Goal: Task Accomplishment & Management: Manage account settings

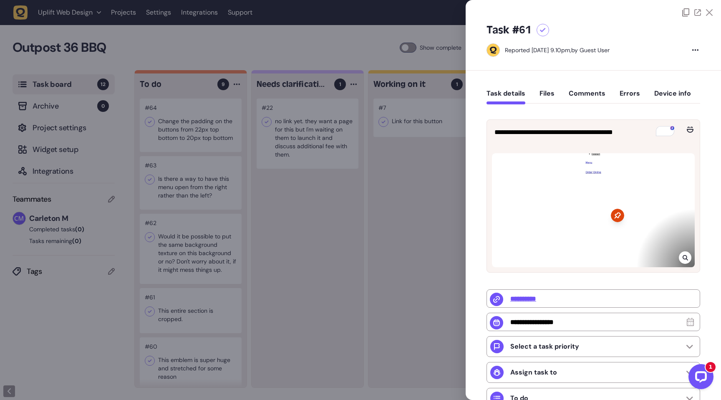
scroll to position [93, 0]
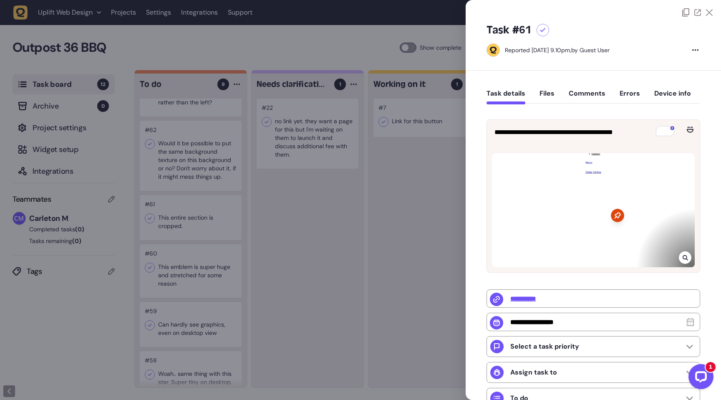
click at [708, 15] on icon at bounding box center [709, 12] width 7 height 7
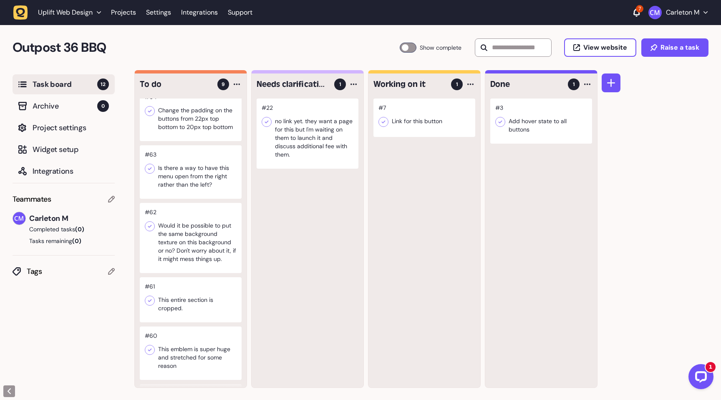
scroll to position [11, 0]
click at [151, 167] on icon at bounding box center [150, 168] width 4 height 3
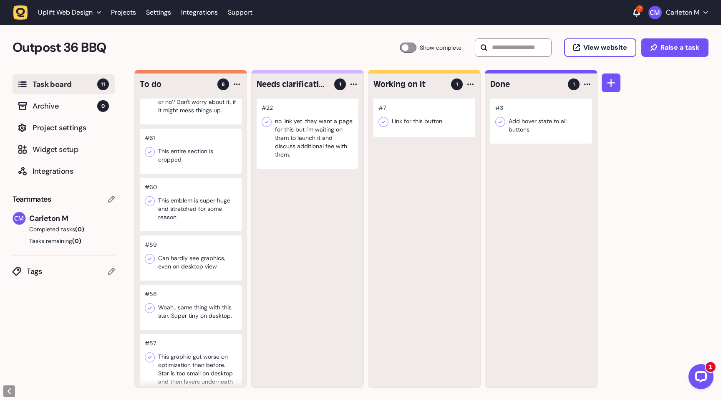
scroll to position [102, 0]
click at [148, 309] on icon at bounding box center [150, 307] width 8 height 8
click at [178, 266] on div at bounding box center [191, 257] width 102 height 45
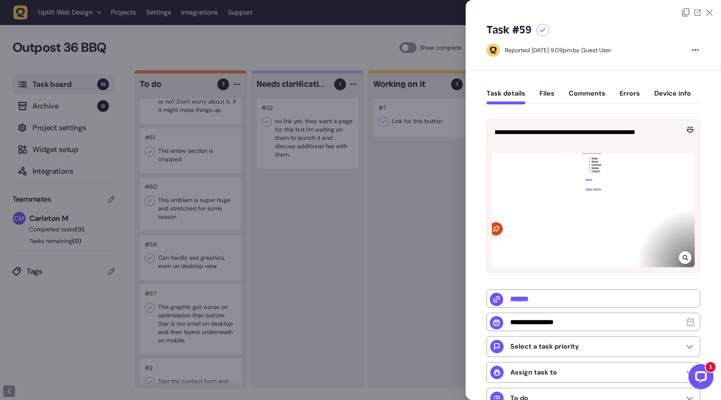
click at [697, 13] on icon at bounding box center [697, 12] width 7 height 7
click at [198, 213] on div at bounding box center [360, 200] width 721 height 400
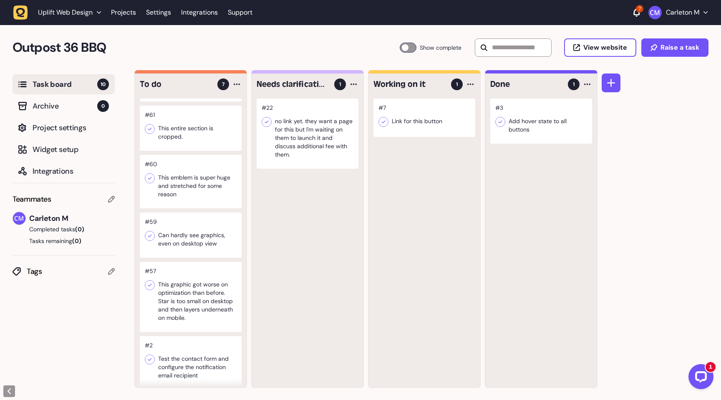
scroll to position [132, 0]
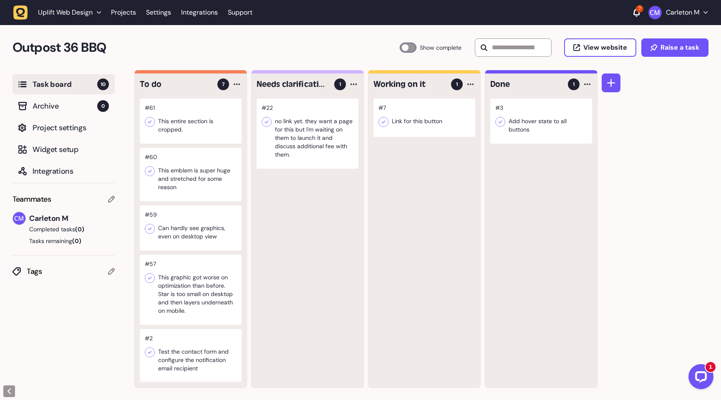
click at [150, 277] on icon at bounding box center [150, 278] width 4 height 3
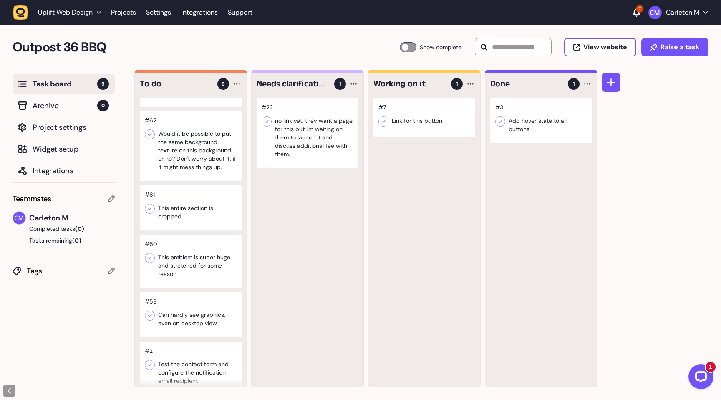
scroll to position [39, 0]
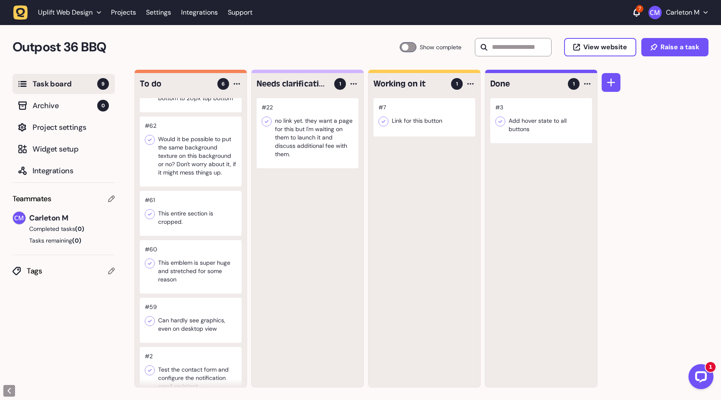
click at [194, 316] on div at bounding box center [191, 319] width 102 height 45
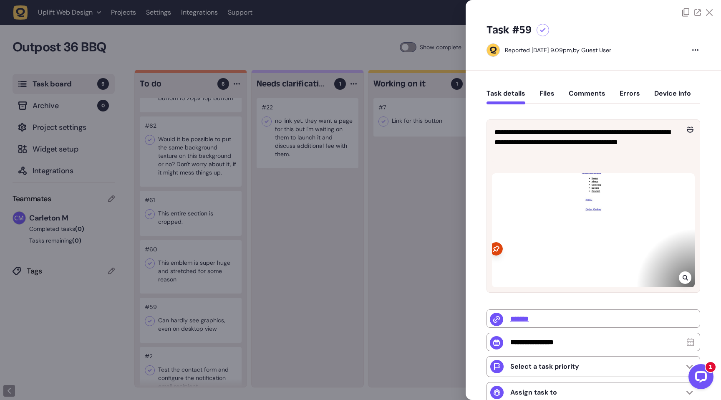
click at [264, 301] on div at bounding box center [360, 200] width 721 height 400
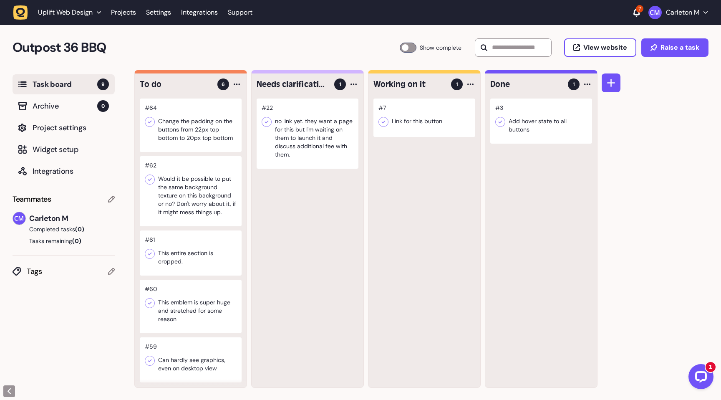
click at [195, 129] on div at bounding box center [191, 124] width 102 height 53
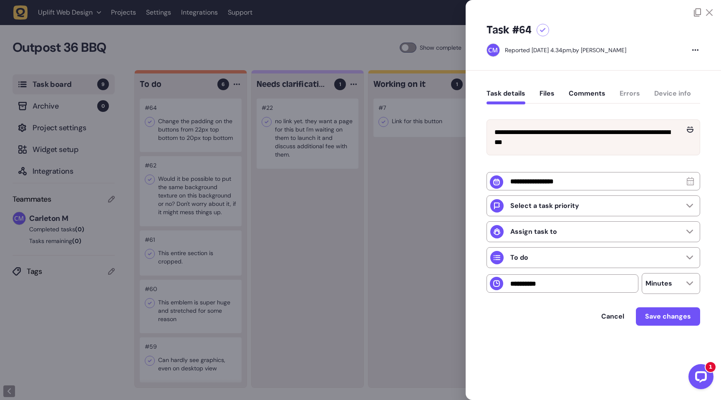
click at [546, 32] on div at bounding box center [542, 30] width 13 height 13
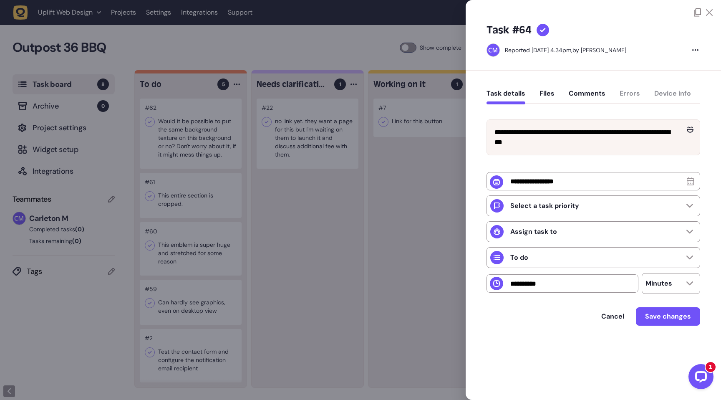
click at [309, 208] on div at bounding box center [360, 200] width 721 height 400
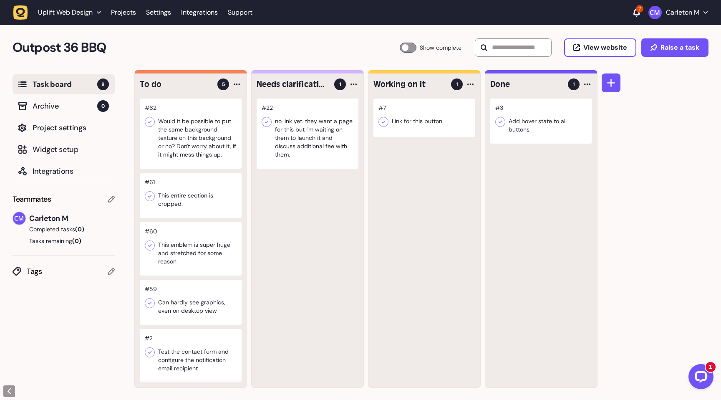
scroll to position [0, 0]
click at [189, 121] on div at bounding box center [191, 133] width 102 height 70
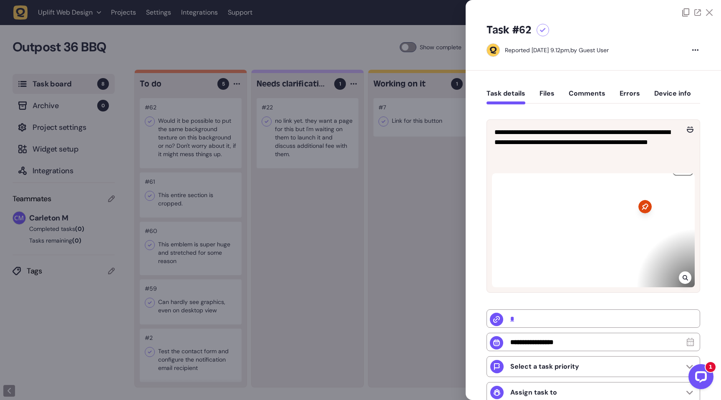
click at [691, 15] on div at bounding box center [697, 12] width 30 height 8
click at [694, 13] on icon at bounding box center [697, 12] width 7 height 7
click at [382, 201] on div at bounding box center [360, 200] width 721 height 400
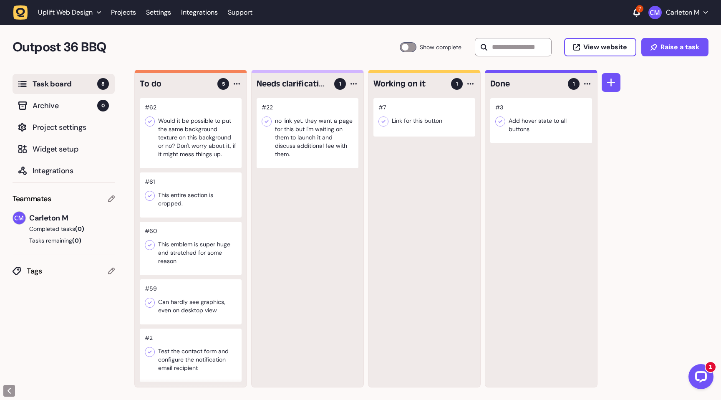
click at [526, 123] on div at bounding box center [541, 120] width 102 height 45
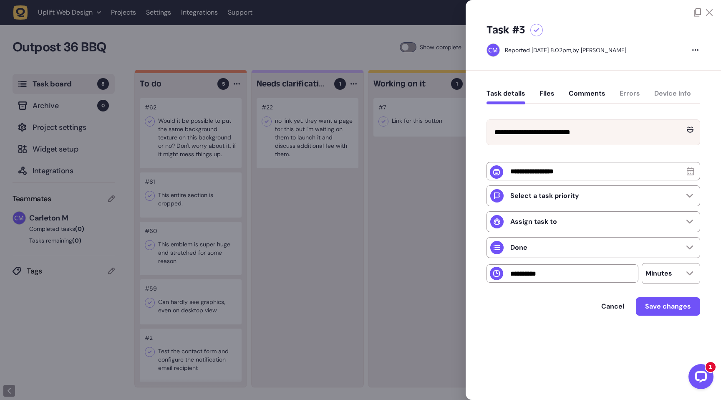
click at [539, 34] on div at bounding box center [536, 30] width 13 height 13
click at [394, 271] on div at bounding box center [360, 200] width 721 height 400
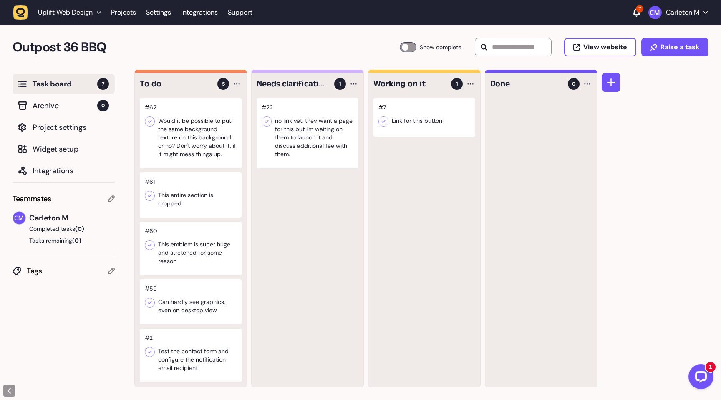
click at [152, 245] on icon at bounding box center [150, 245] width 8 height 8
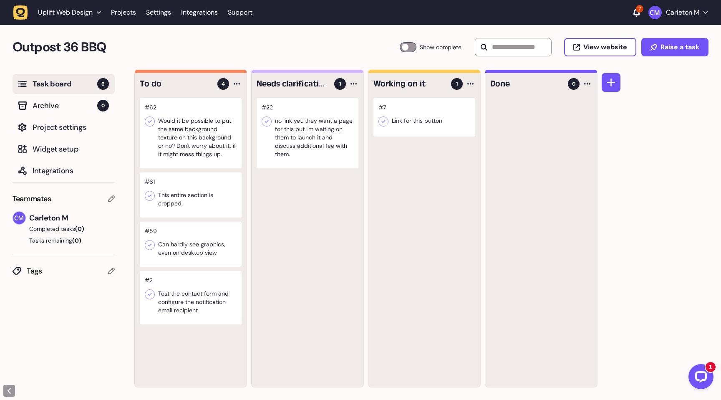
click at [148, 196] on icon at bounding box center [150, 195] width 4 height 3
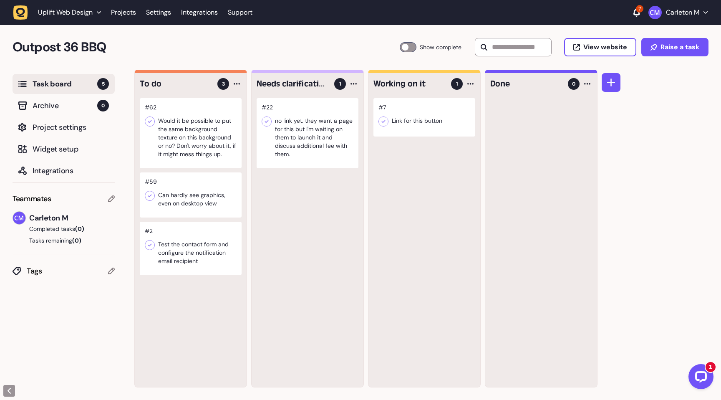
click at [186, 208] on div at bounding box center [191, 194] width 102 height 45
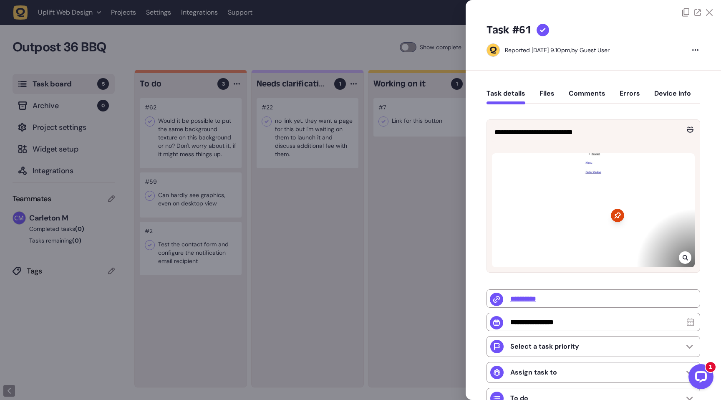
type input "*******"
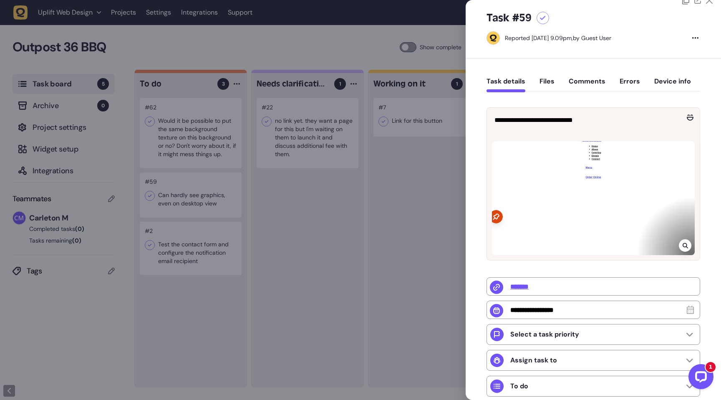
click at [369, 229] on div at bounding box center [360, 200] width 721 height 400
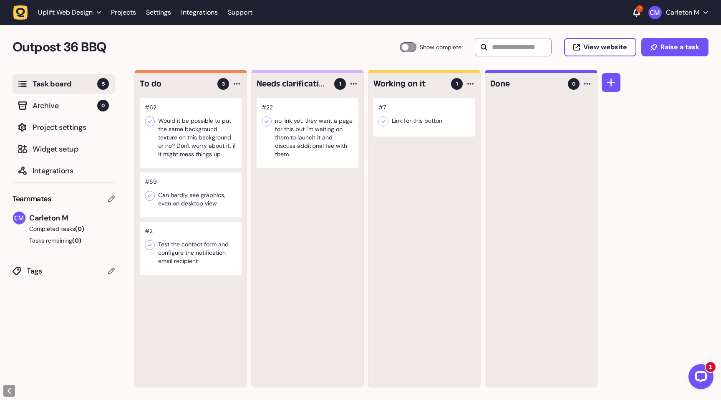
click at [150, 196] on icon at bounding box center [150, 195] width 4 height 3
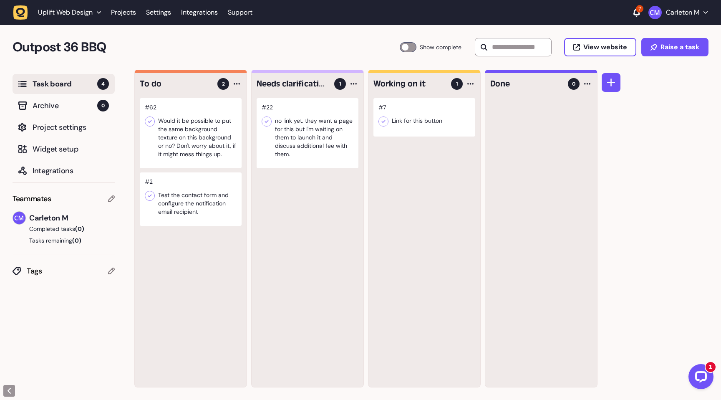
click at [212, 150] on div at bounding box center [191, 133] width 102 height 70
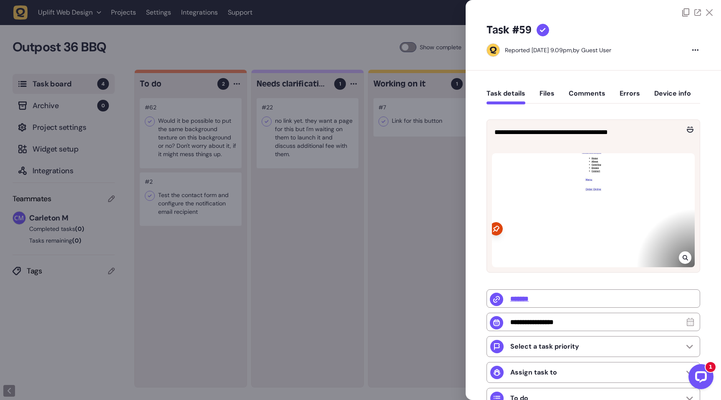
type input "*"
click at [682, 256] on icon at bounding box center [684, 257] width 5 height 5
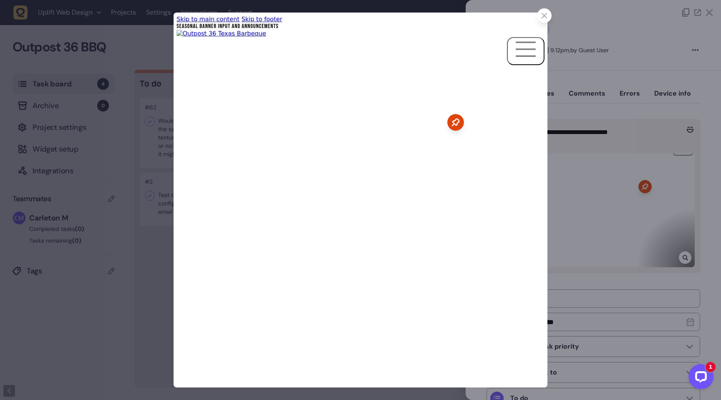
click at [545, 17] on icon at bounding box center [543, 15] width 5 height 5
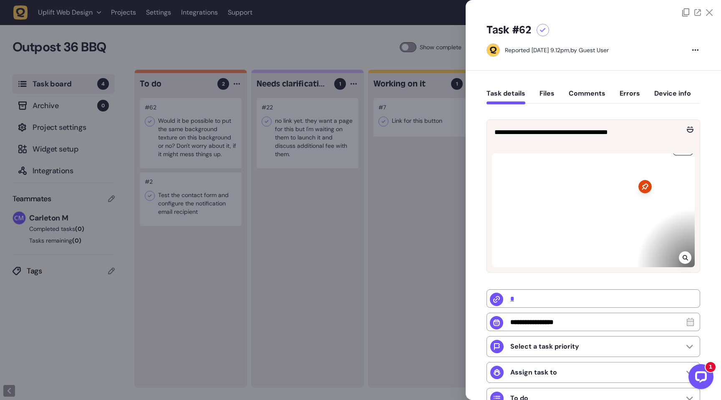
click at [266, 205] on div at bounding box center [360, 200] width 721 height 400
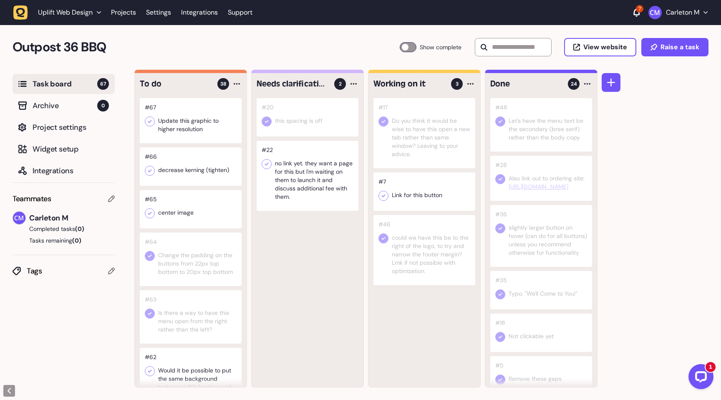
click at [408, 46] on div at bounding box center [408, 47] width 17 height 10
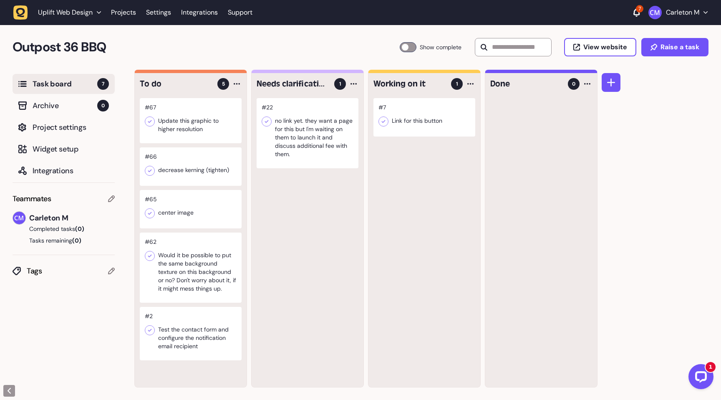
click at [150, 121] on icon at bounding box center [150, 121] width 4 height 3
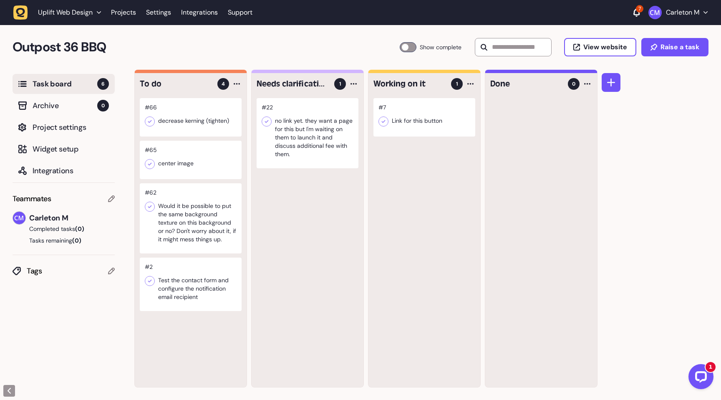
click at [150, 121] on icon at bounding box center [150, 121] width 4 height 3
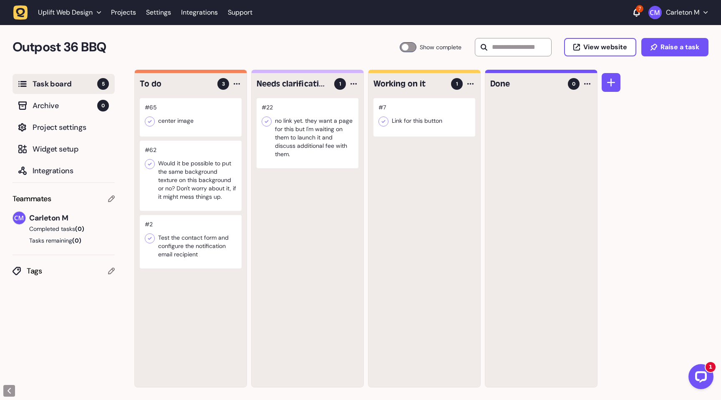
click at [153, 122] on icon at bounding box center [150, 121] width 8 height 8
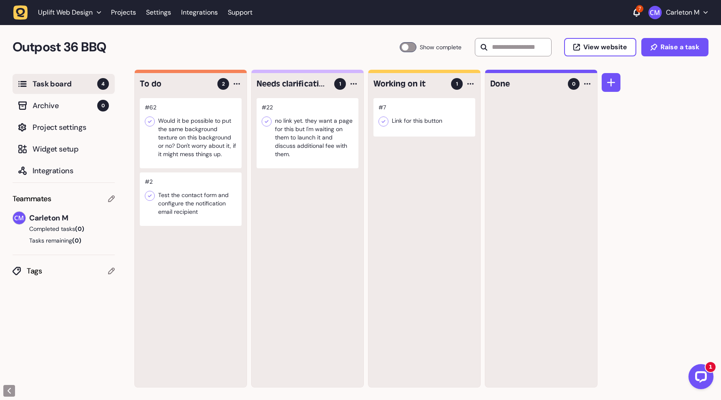
click at [149, 119] on icon at bounding box center [150, 121] width 8 height 8
